Goal: Complete application form: Complete application form

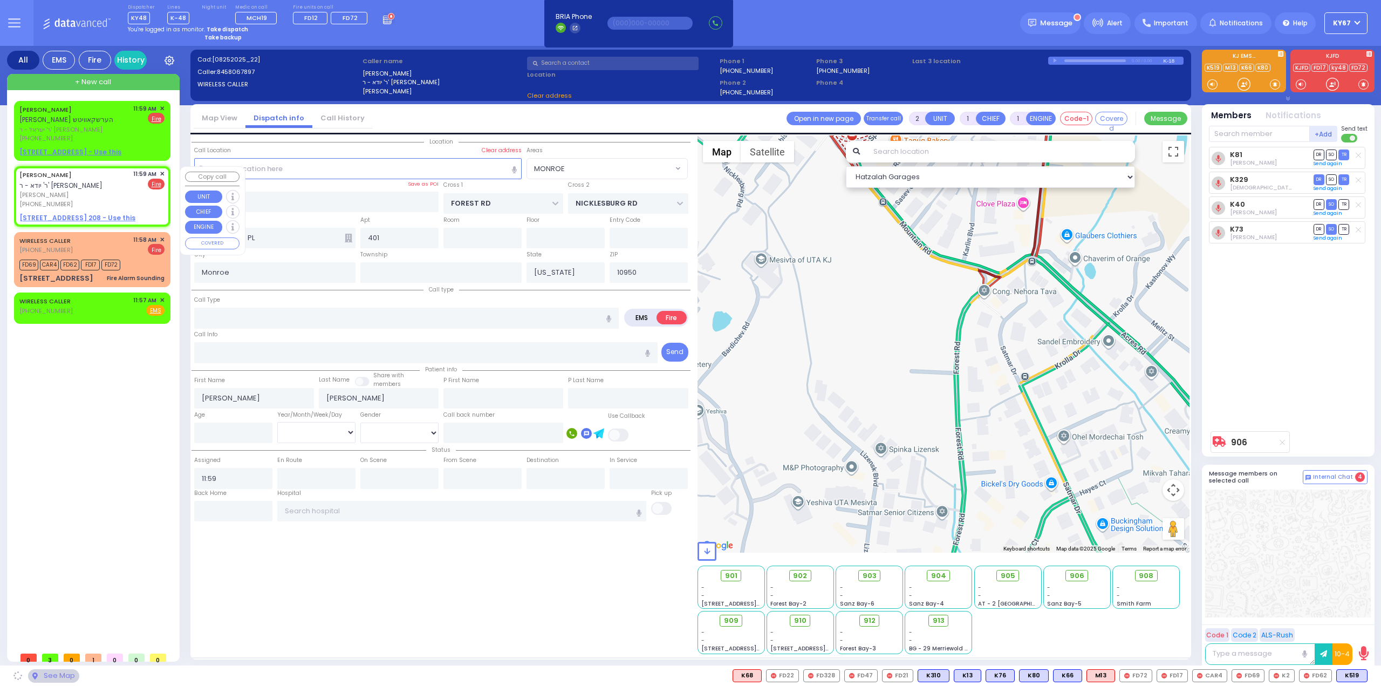
select select
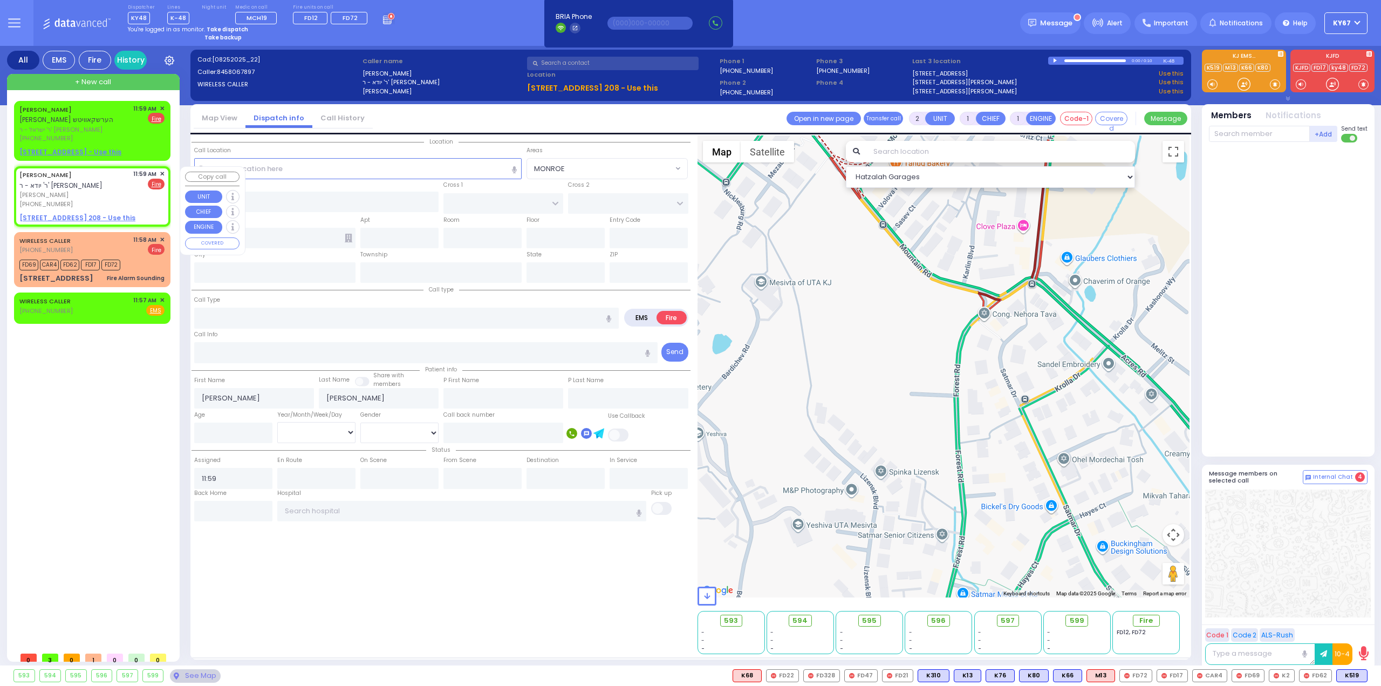
click at [76, 216] on u "[STREET_ADDRESS] 208 - Use this" at bounding box center [77, 217] width 116 height 9
select select
radio input "true"
select select
select select "Hatzalah Garages"
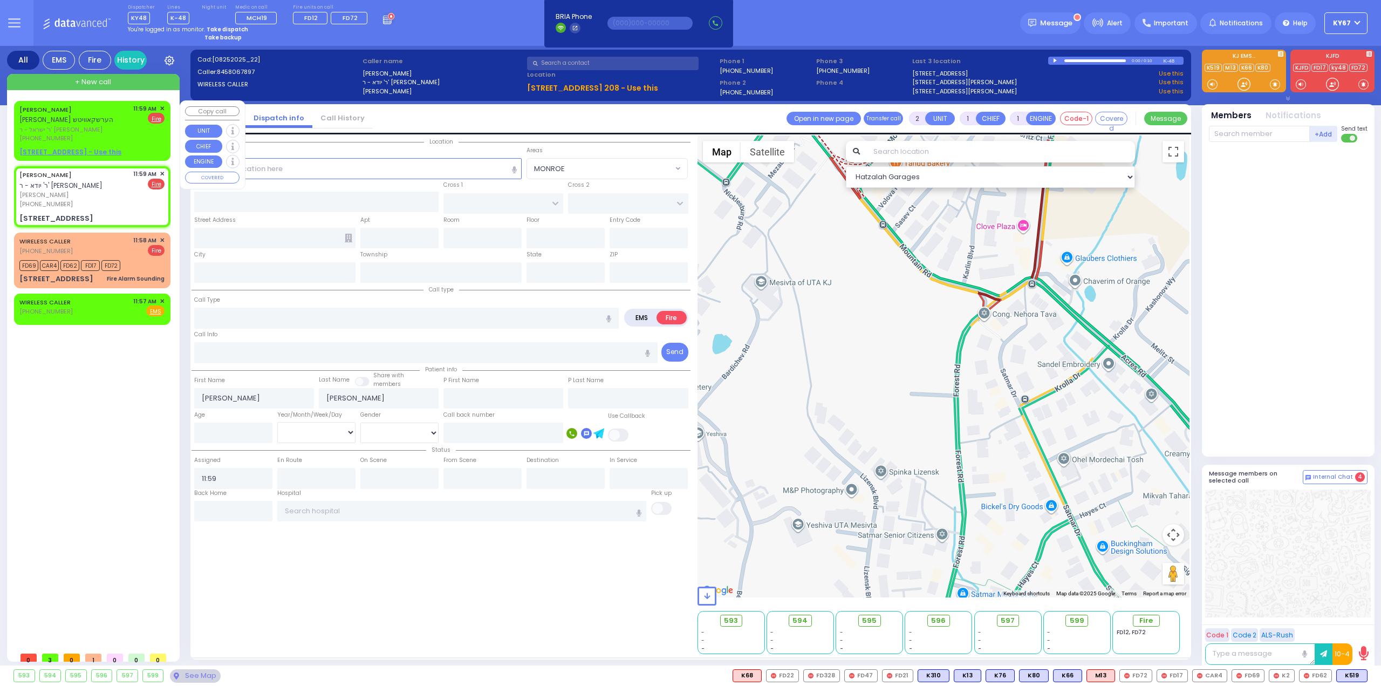
select select
radio input "true"
select select
type input "CHUST RD"
type input "[GEOGRAPHIC_DATA]"
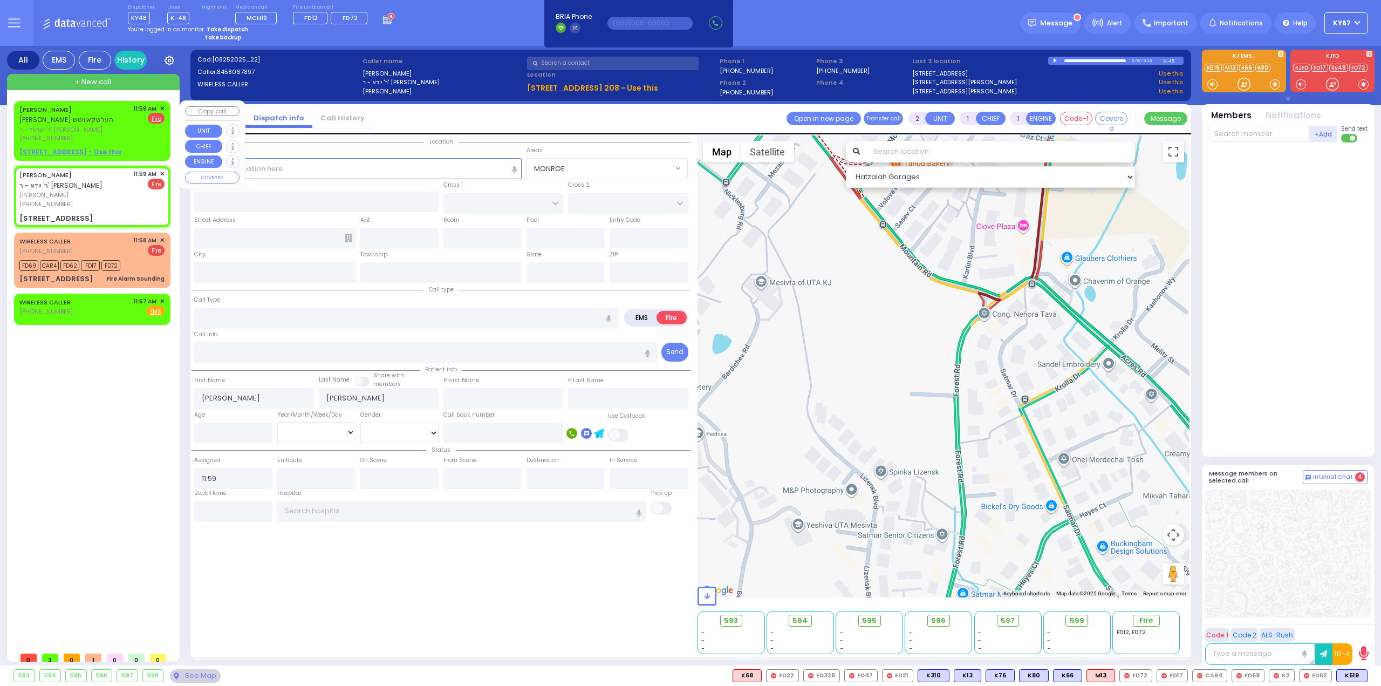
type input "[STREET_ADDRESS]"
type input "208"
type input "[PERSON_NAME]"
type input "[US_STATE]"
type input "10930"
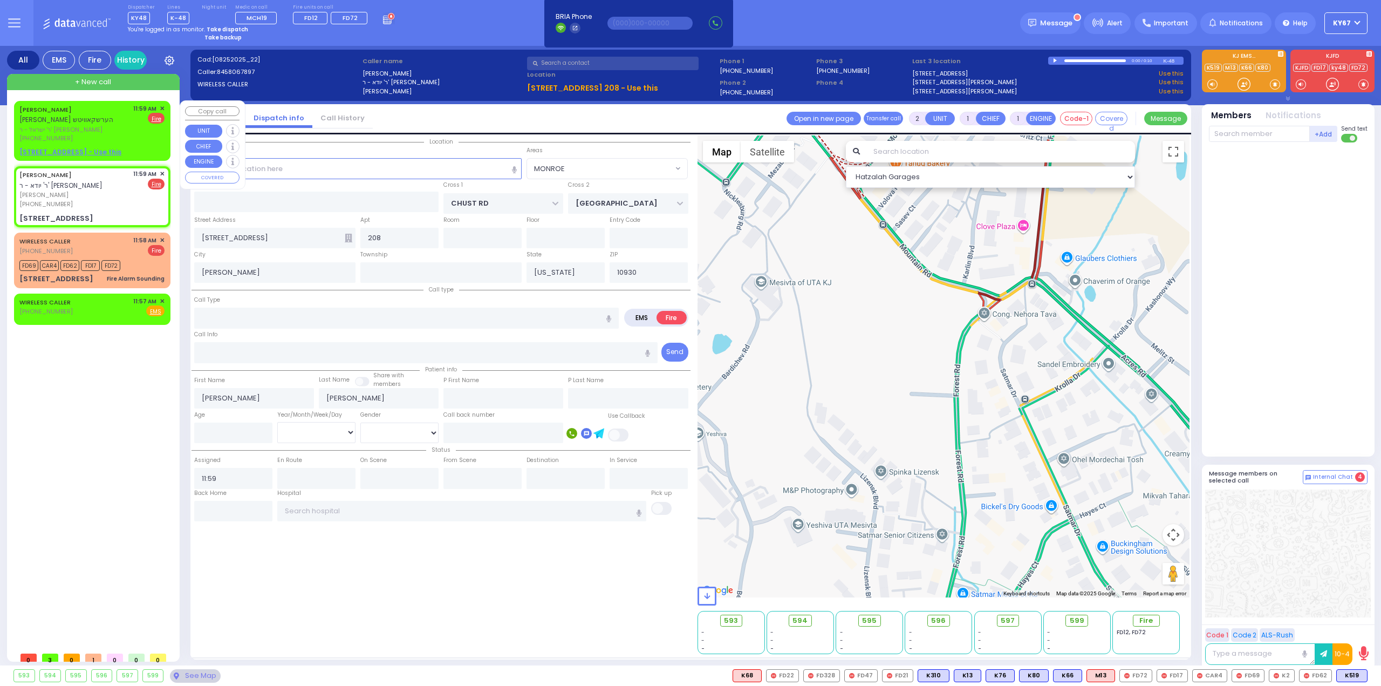
select select "Hatzalah Garages"
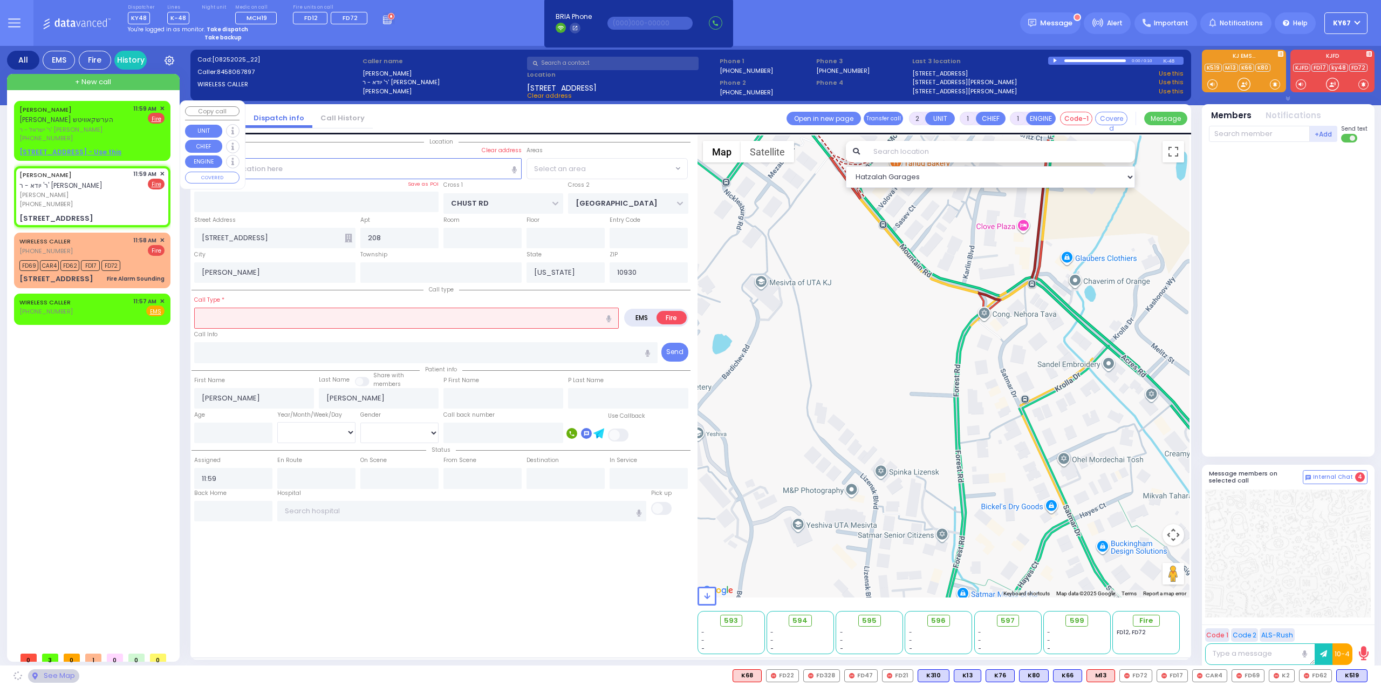
click at [112, 130] on span "ר' ישראל - ר' [PERSON_NAME]" at bounding box center [74, 129] width 110 height 9
select select "VYOEL MOSHE"
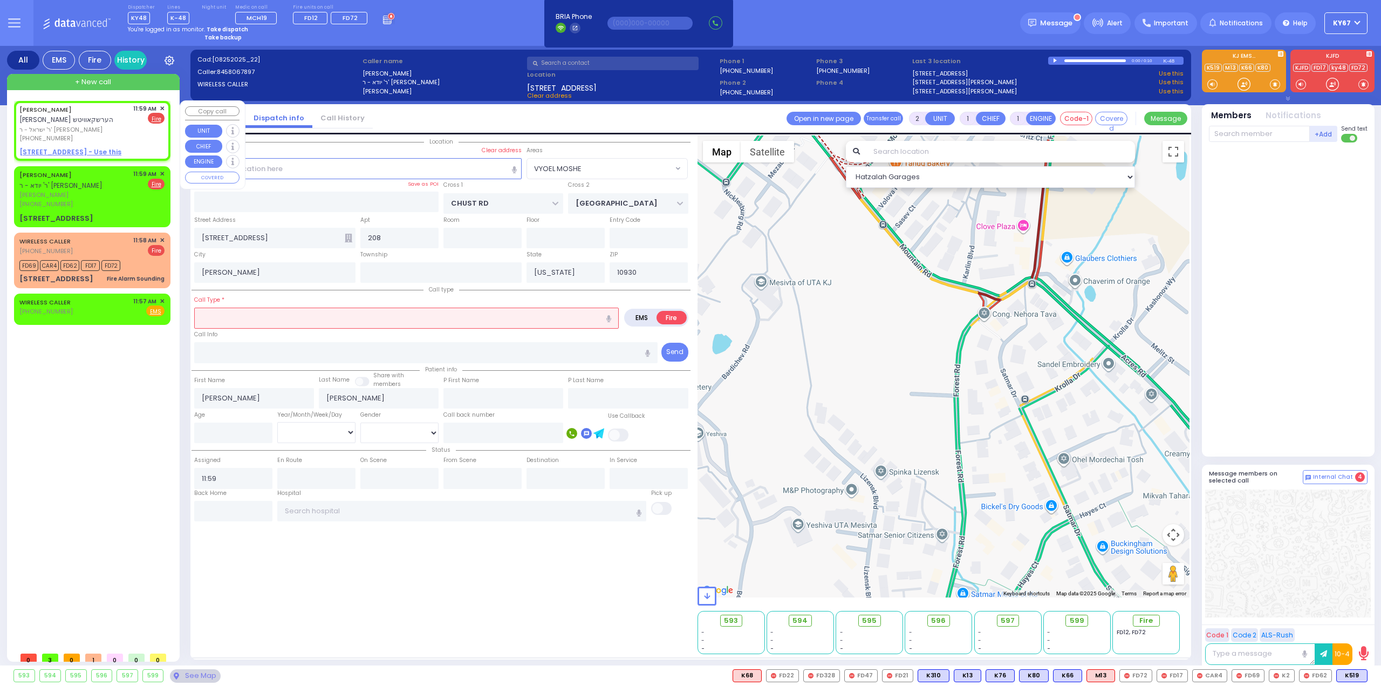
select select
radio input "true"
type input "[PERSON_NAME]"
select select
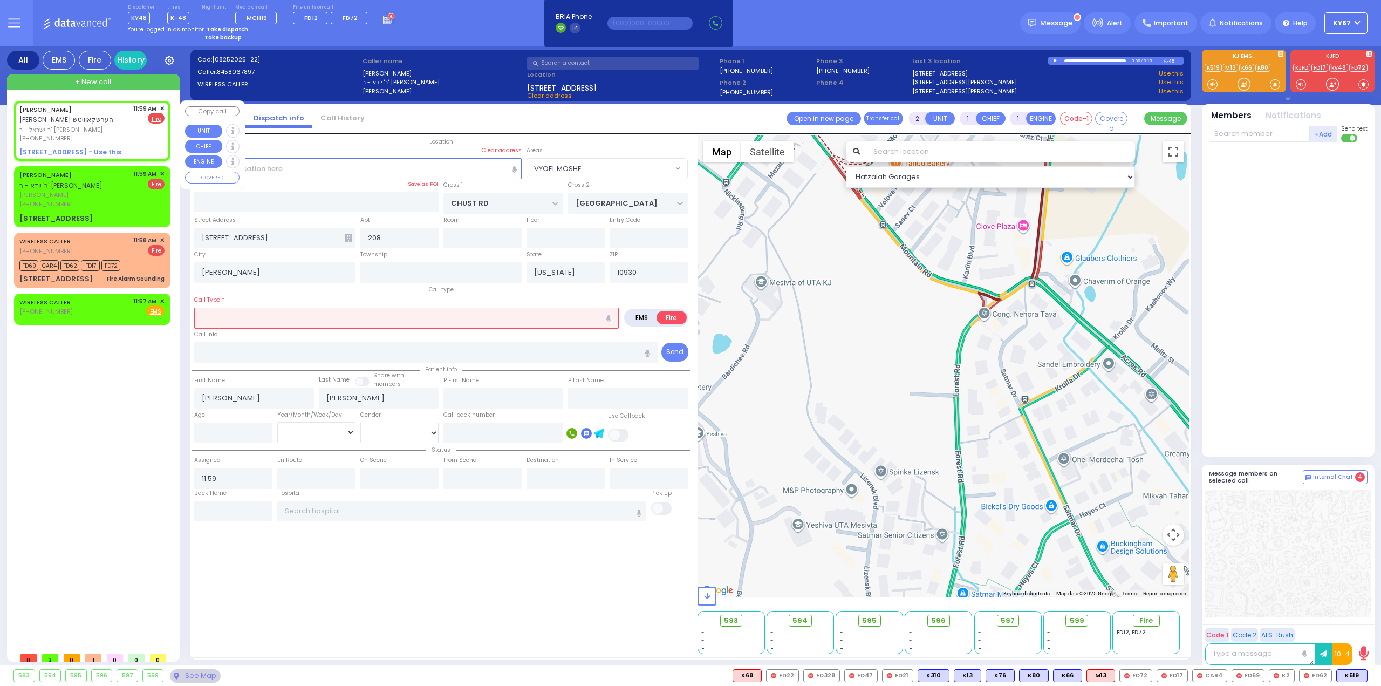
select select "Hatzalah Garages"
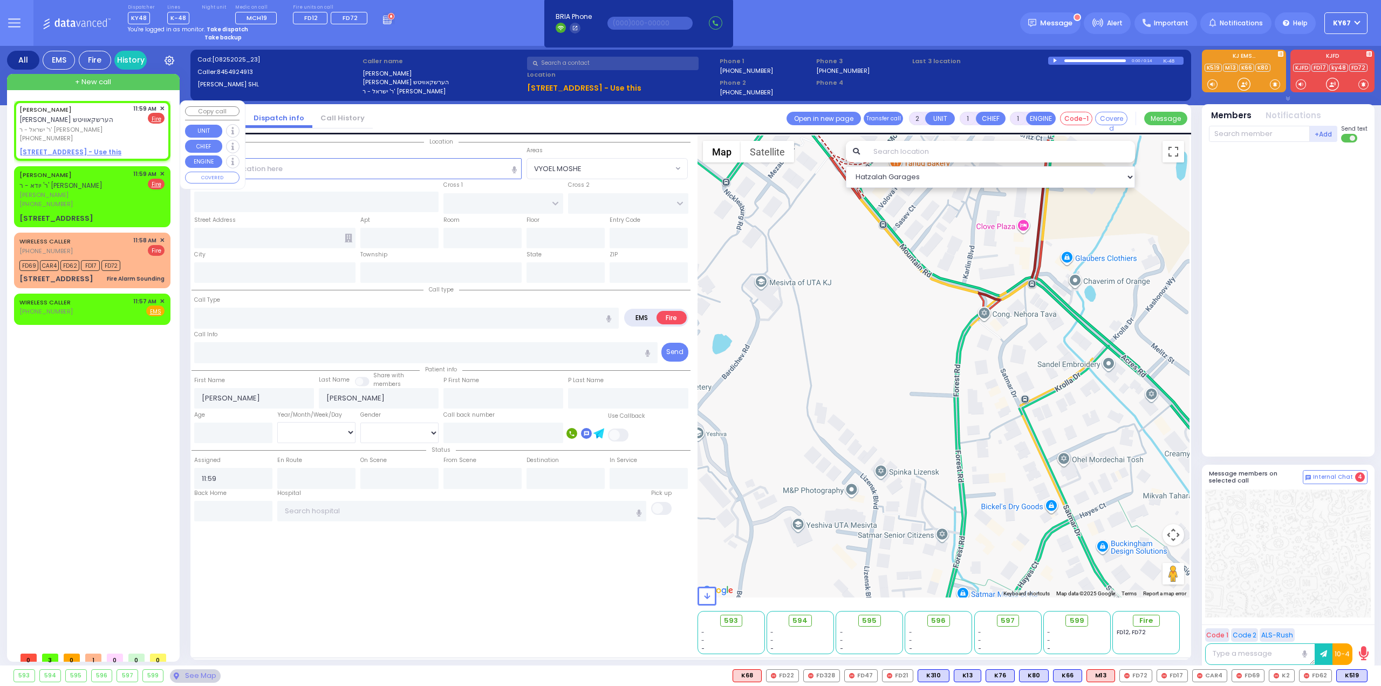
click at [77, 153] on u "[STREET_ADDRESS] - Use this" at bounding box center [70, 151] width 102 height 9
select select
radio input "true"
select select
select select "Hatzalah Garages"
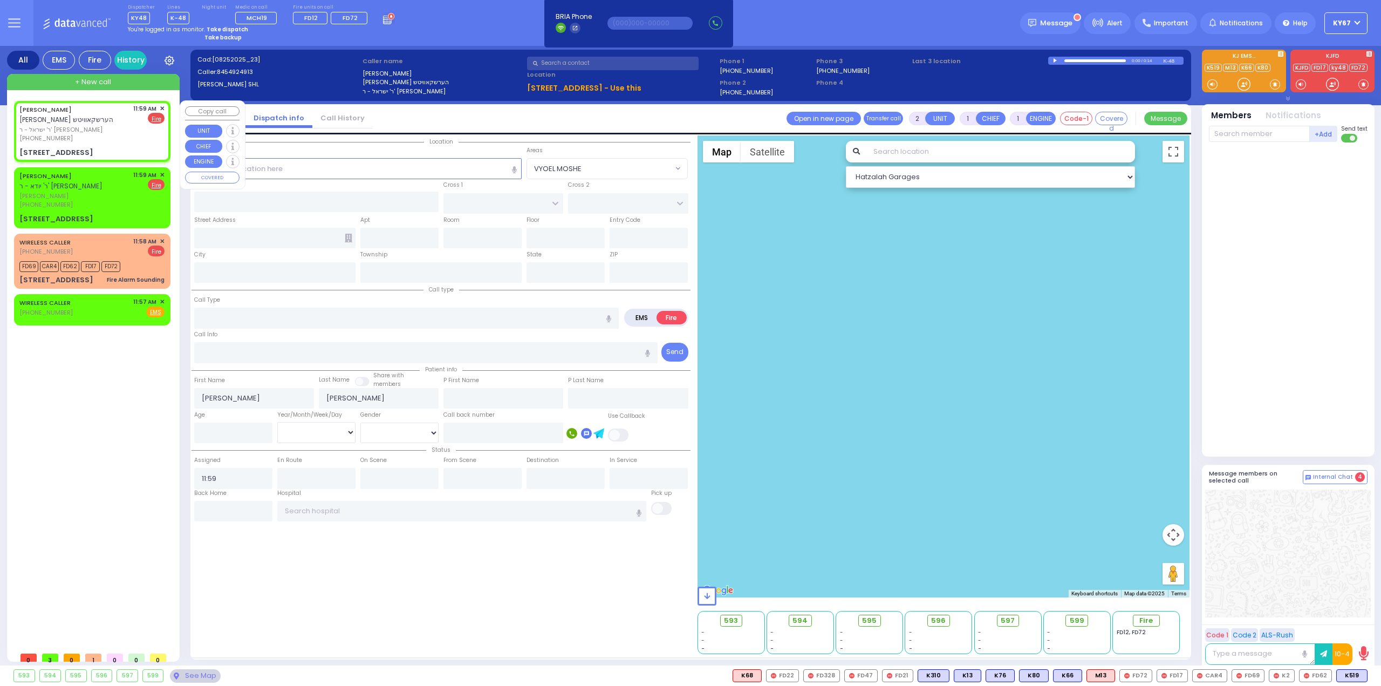
select select
radio input "true"
select select
select select "Hatzalah Garages"
type input "[GEOGRAPHIC_DATA]"
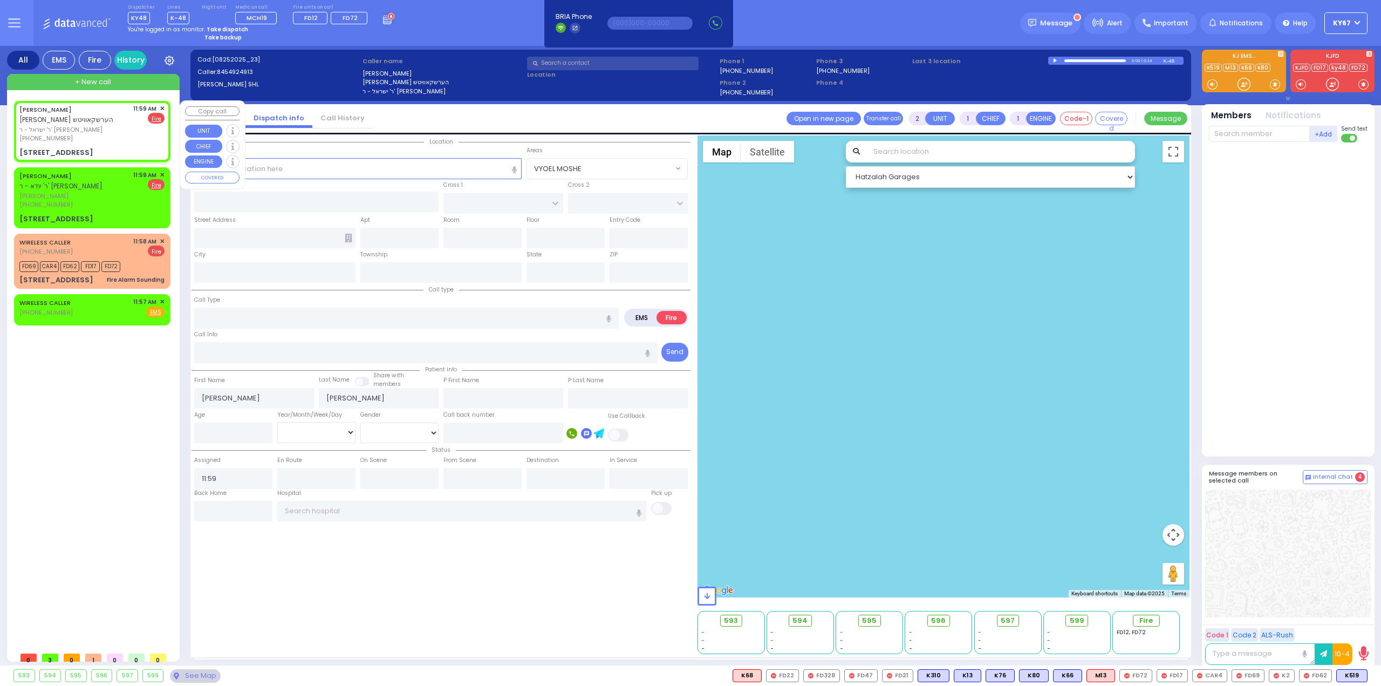
type input "CHUST RD"
type input "[STREET_ADDRESS]"
type input "306"
type input "[PERSON_NAME]"
type input "[US_STATE]"
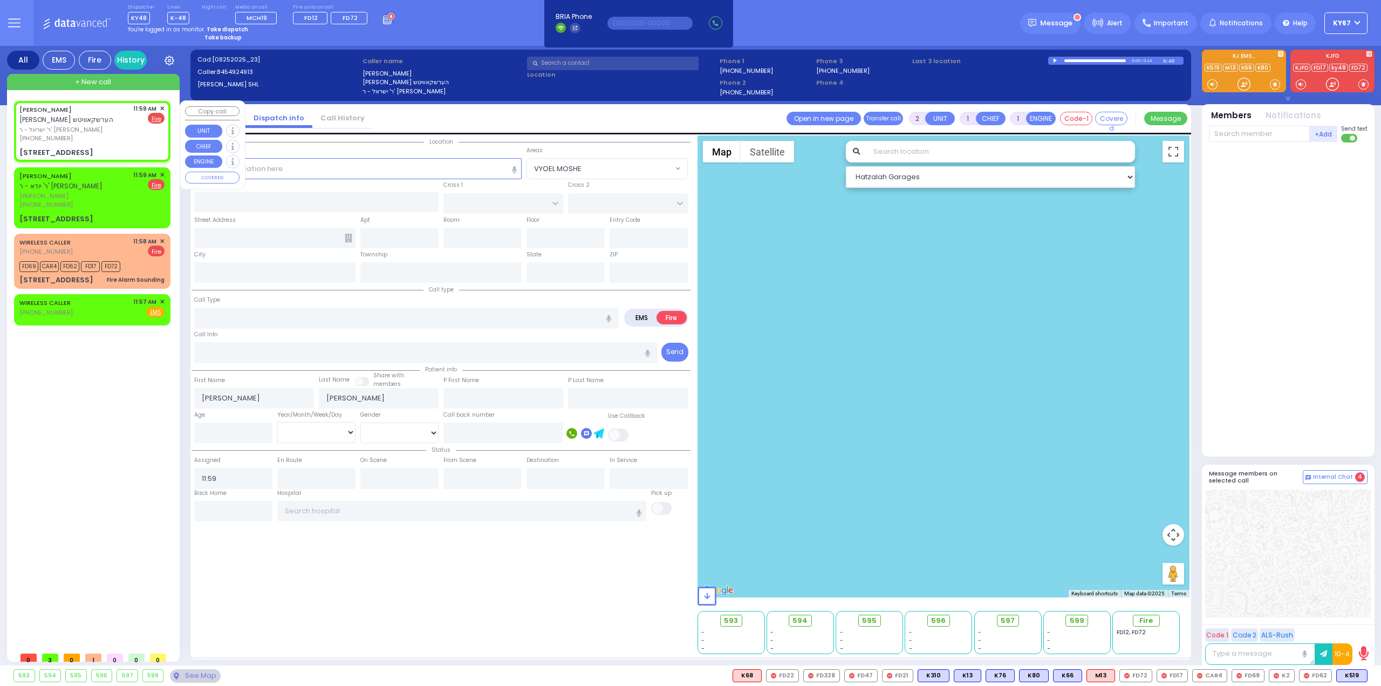
type input "10930"
select select "SECTION 4"
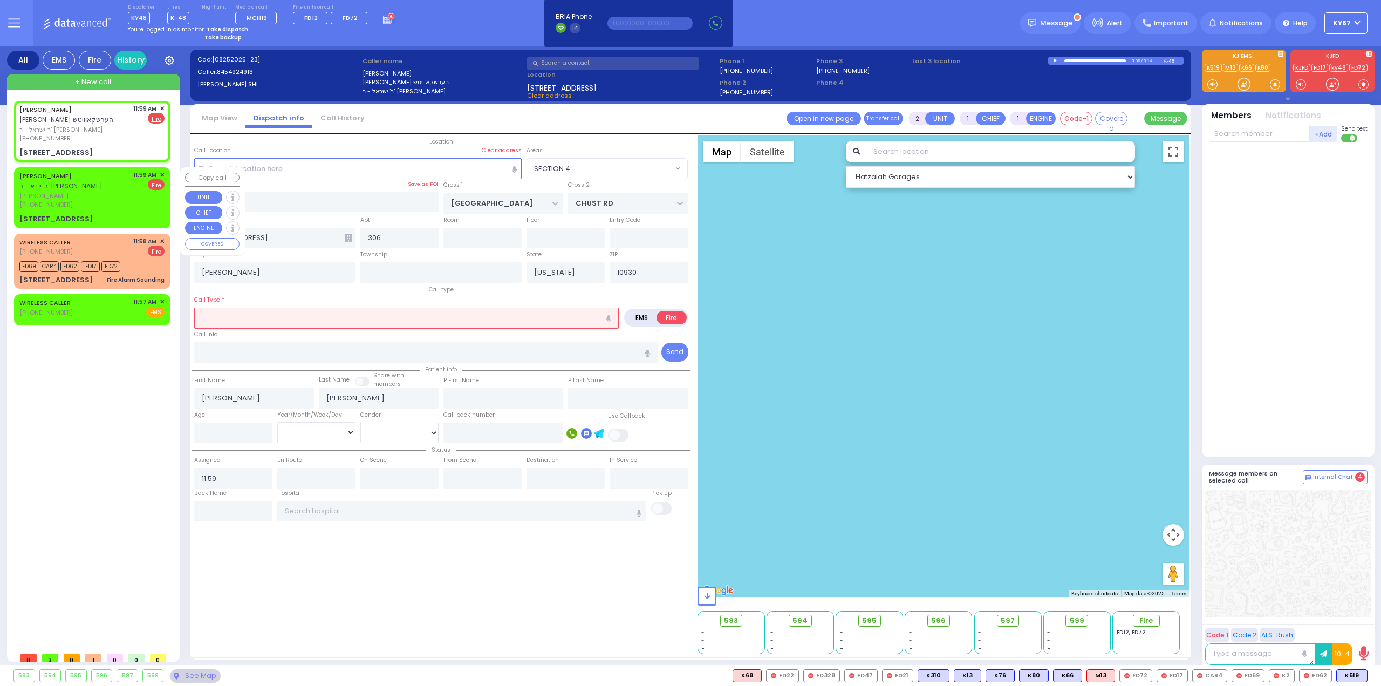
click at [86, 184] on div "[PERSON_NAME] - ר' [PERSON_NAME]" at bounding box center [74, 181] width 110 height 21
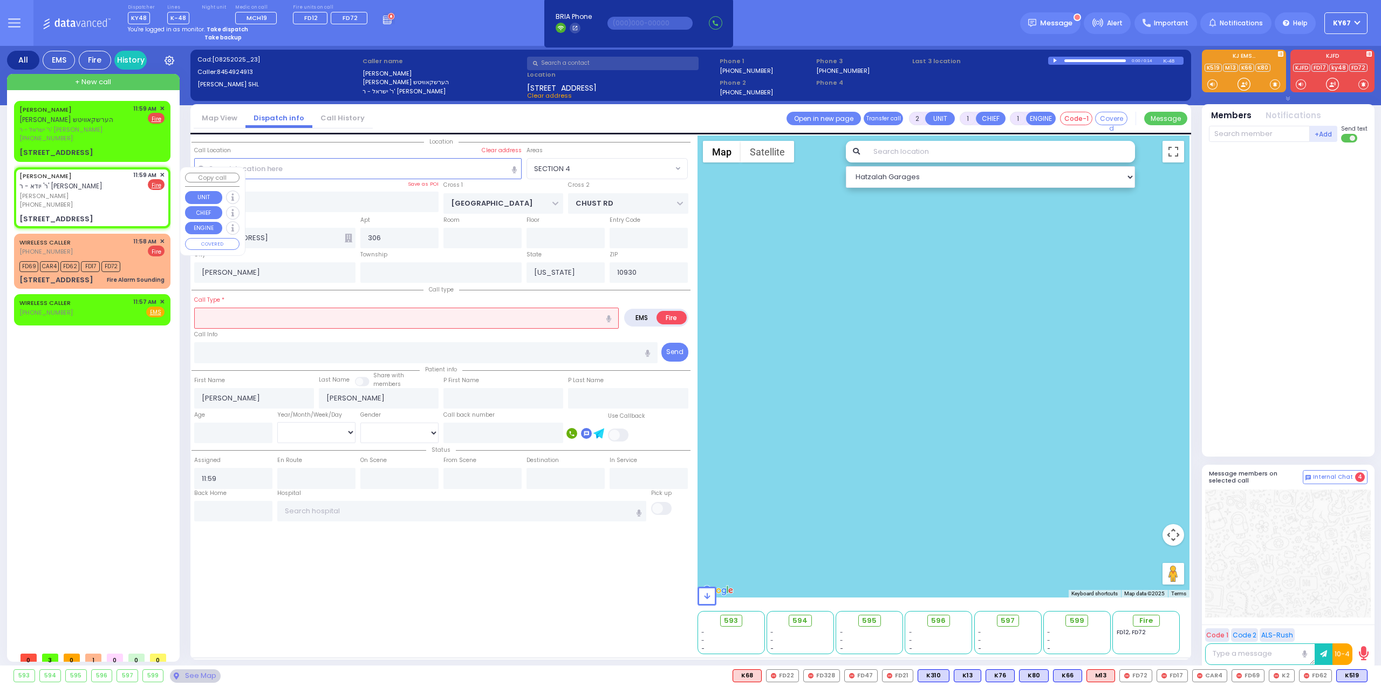
select select
radio input "true"
type input "[PERSON_NAME]"
select select
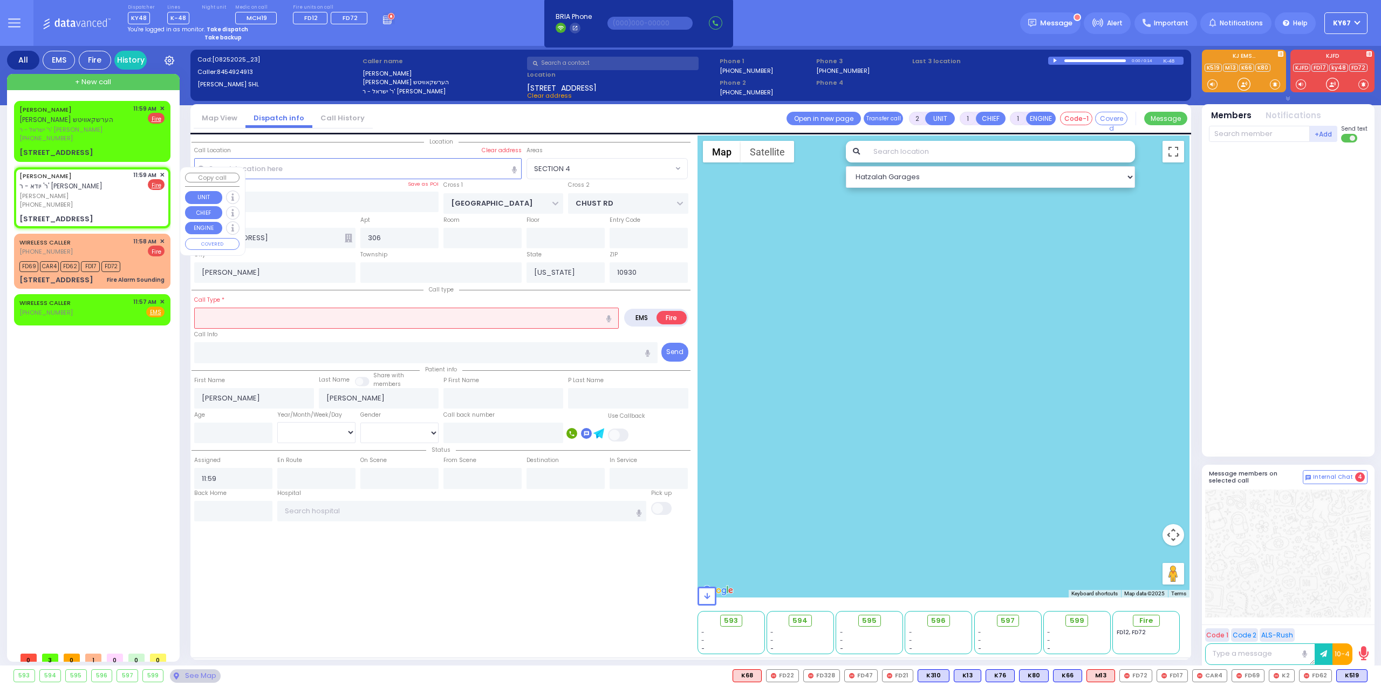
type input "CHUST RD"
type input "[GEOGRAPHIC_DATA]"
type input "208"
select select "Hatzalah Garages"
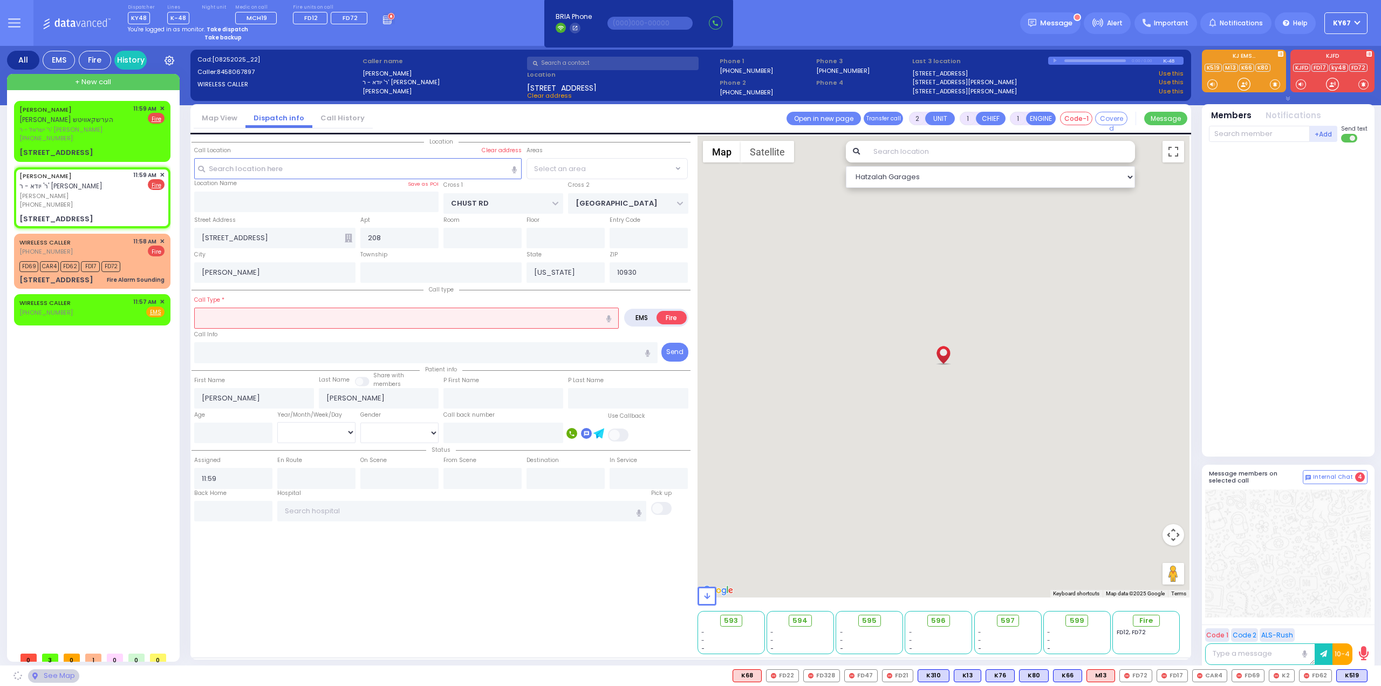
select select "VYOEL MOSHE"
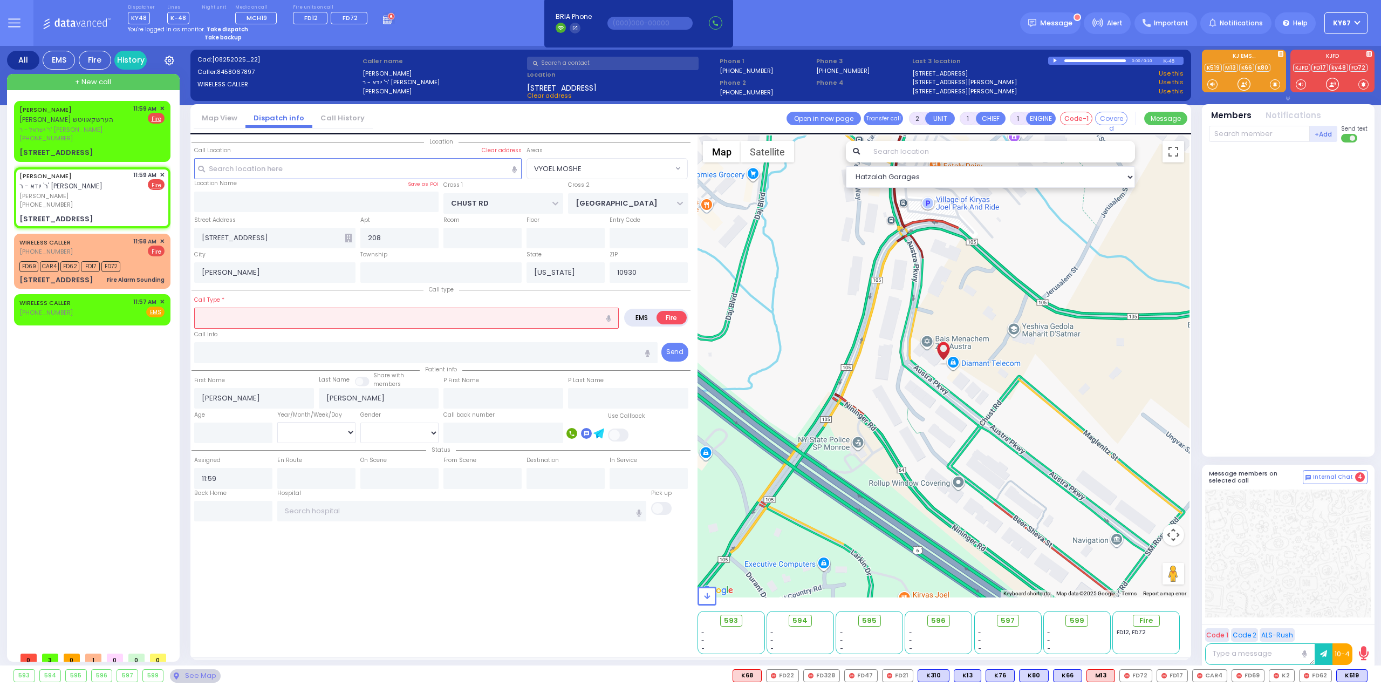
click at [271, 319] on input "text" at bounding box center [406, 318] width 425 height 21
click at [610, 316] on icon "button" at bounding box center [609, 318] width 5 height 7
select select
radio input "true"
select select
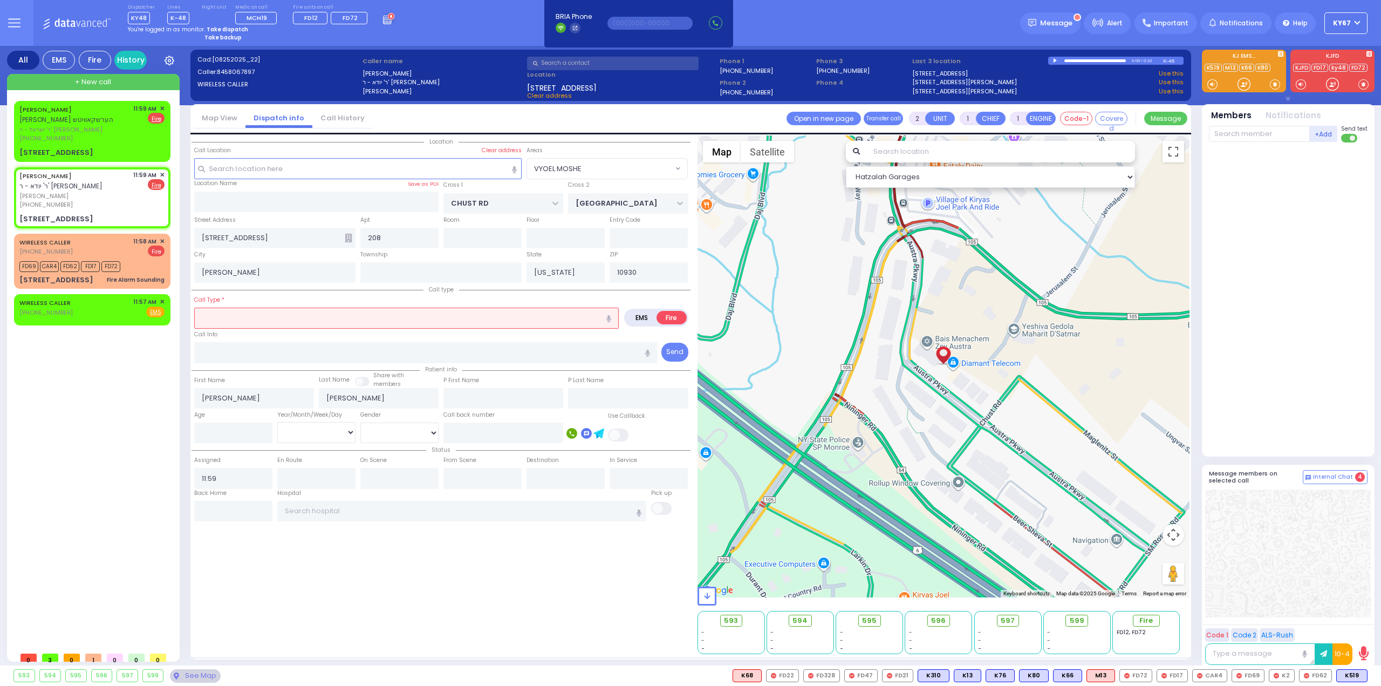
select select "Hatzalah Garages"
select select "VYOEL MOSHE"
click at [610, 316] on icon "button" at bounding box center [609, 318] width 5 height 7
click at [528, 317] on input "text" at bounding box center [406, 318] width 425 height 21
